Goal: Information Seeking & Learning: Learn about a topic

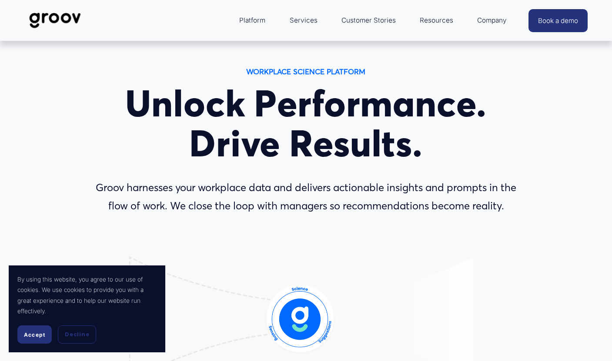
click at [302, 22] on link "Services" at bounding box center [303, 20] width 37 height 21
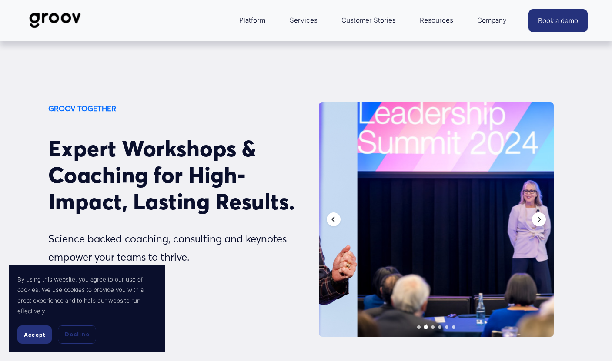
click at [25, 336] on span "Accept" at bounding box center [34, 335] width 21 height 7
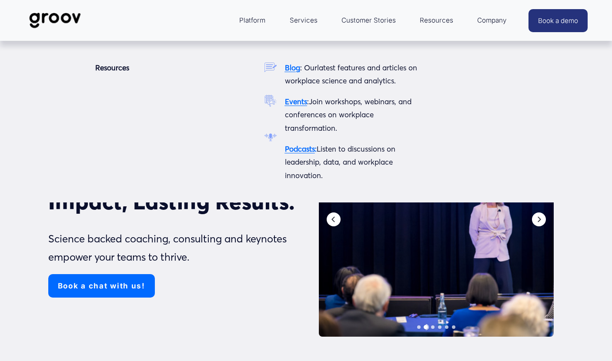
click at [435, 25] on span "Resources" at bounding box center [436, 20] width 33 height 12
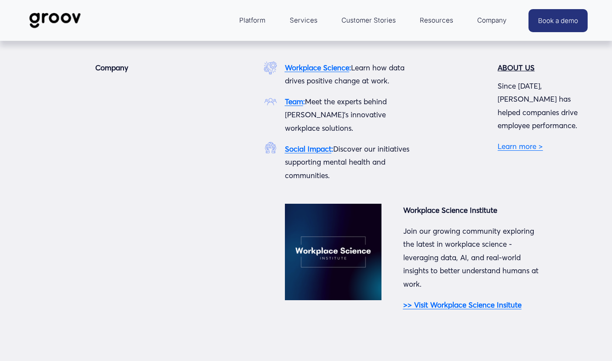
click at [336, 67] on strong "Workplace Science" at bounding box center [317, 67] width 64 height 9
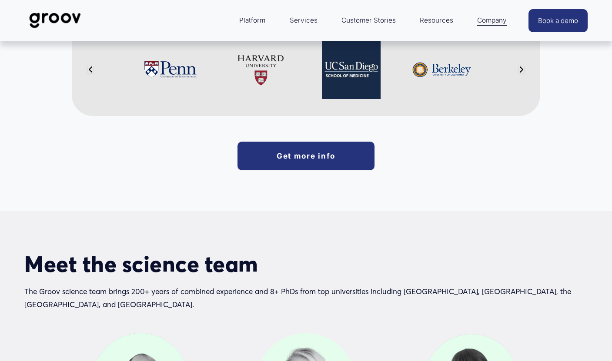
scroll to position [201, 0]
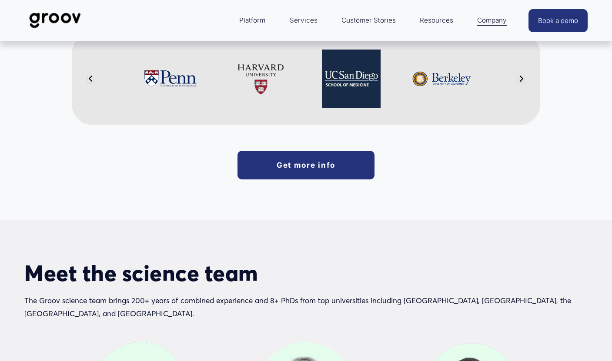
click at [314, 151] on link "Get more info" at bounding box center [305, 165] width 137 height 29
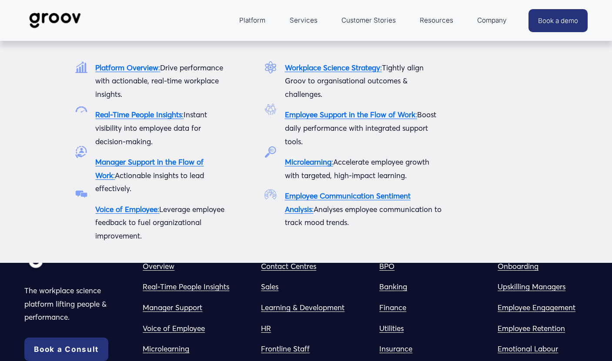
click at [258, 24] on span "Platform" at bounding box center [252, 20] width 26 height 12
click at [140, 67] on strong "Platform Overview" at bounding box center [126, 67] width 63 height 9
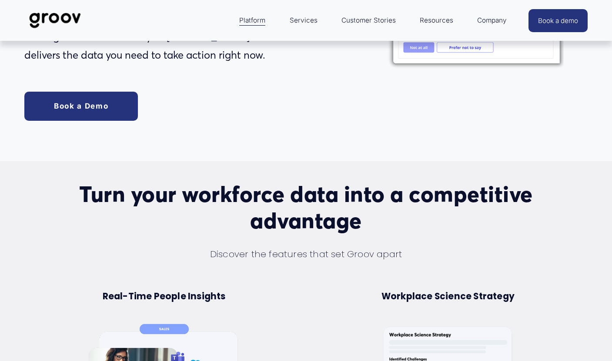
scroll to position [273, 0]
